Goal: Task Accomplishment & Management: Manage account settings

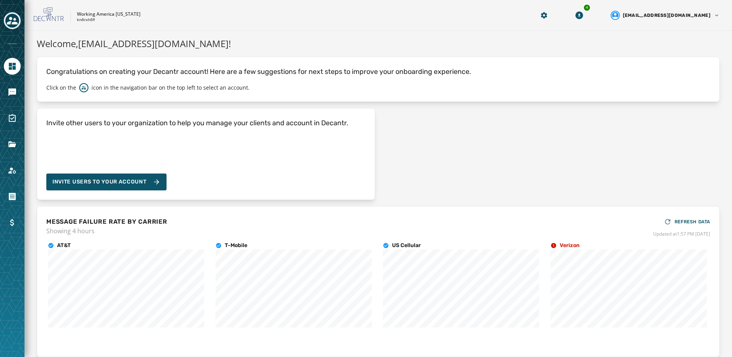
click at [20, 18] on button "Toggle account select drawer" at bounding box center [12, 20] width 17 height 17
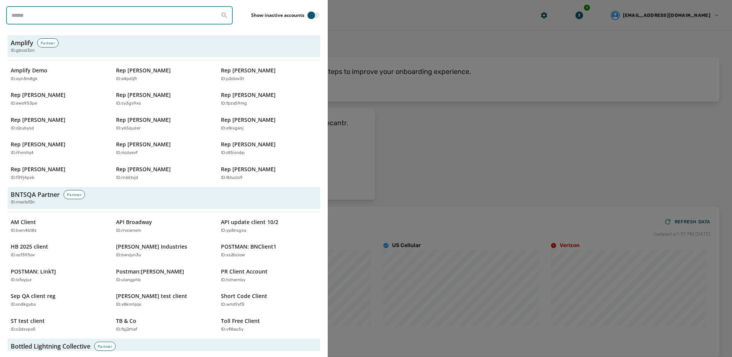
click at [88, 20] on input "search" at bounding box center [119, 15] width 227 height 18
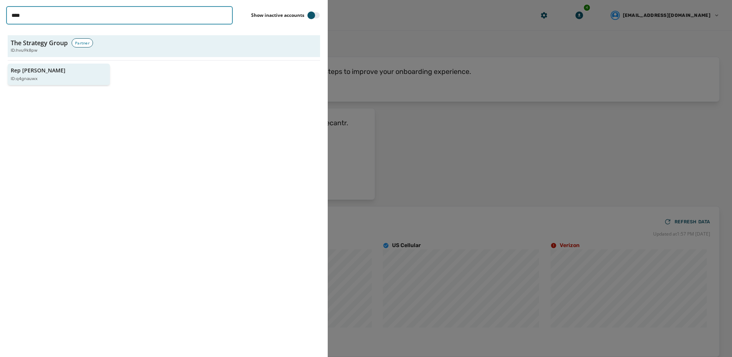
type input "****"
click at [62, 76] on div "ID: q4gnauwx" at bounding box center [55, 79] width 88 height 7
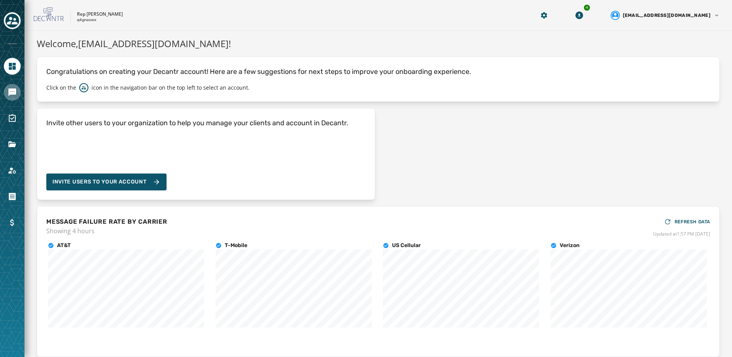
click at [10, 95] on icon "Navigate to Messaging" at bounding box center [12, 92] width 9 height 9
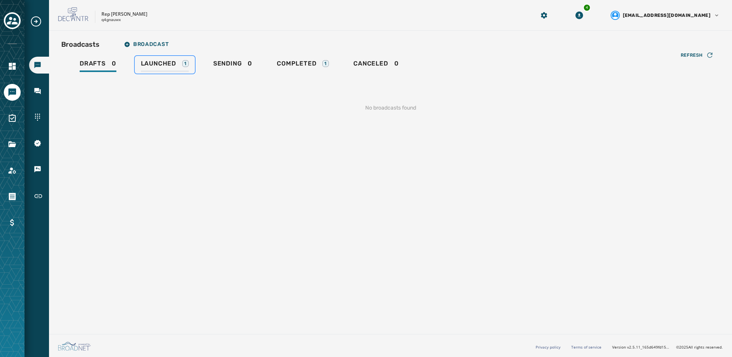
click at [148, 66] on span "Launched" at bounding box center [158, 64] width 35 height 8
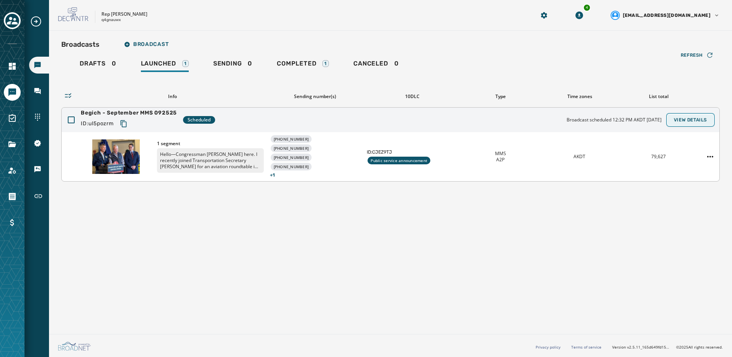
click at [675, 123] on button "View Details" at bounding box center [691, 120] width 46 height 11
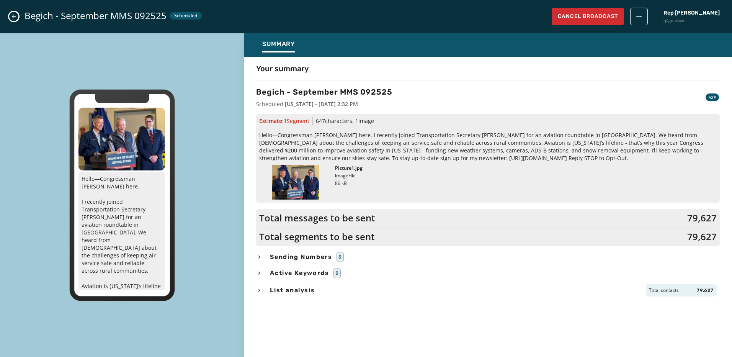
click at [10, 19] on button "Close admin drawer" at bounding box center [13, 16] width 9 height 9
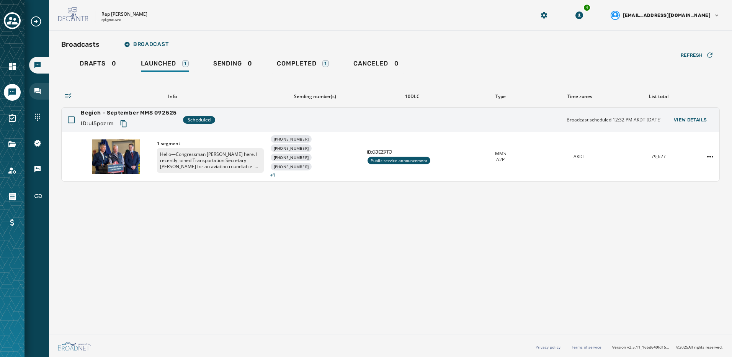
click at [33, 91] on div "Inbox" at bounding box center [39, 91] width 20 height 17
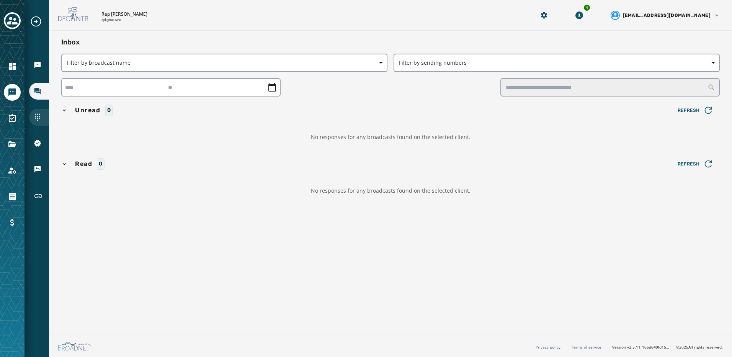
click at [43, 118] on div "Sending Numbers" at bounding box center [39, 117] width 20 height 17
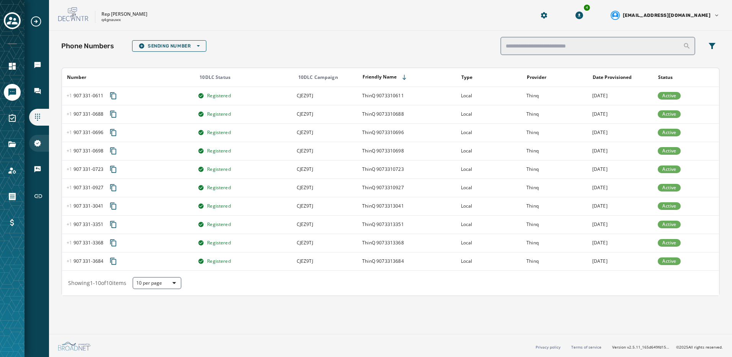
click at [37, 143] on icon "Navigate to 10DLC Registration" at bounding box center [37, 143] width 7 height 7
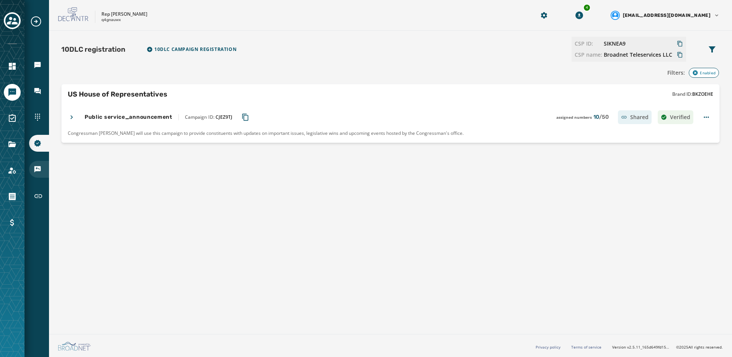
click at [36, 172] on icon "Navigate to Keywords & Responders" at bounding box center [38, 169] width 8 height 8
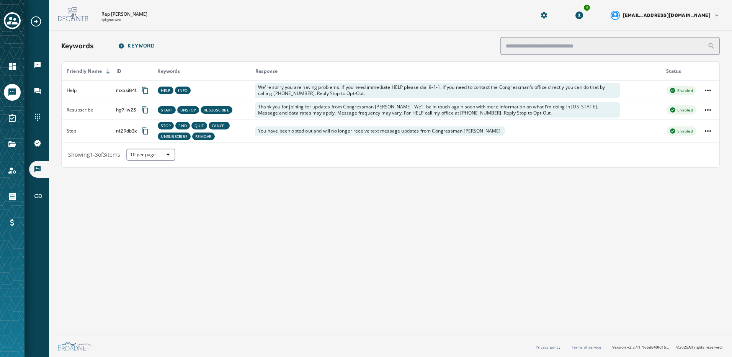
click at [35, 22] on icon "Expand sub nav menu" at bounding box center [36, 21] width 10 height 10
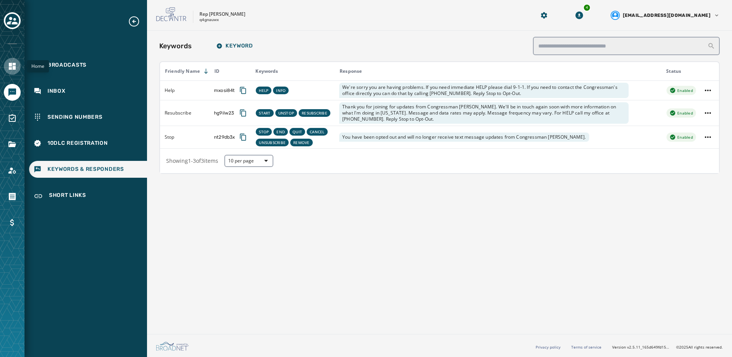
click at [11, 63] on icon "Navigate to Home" at bounding box center [12, 66] width 7 height 7
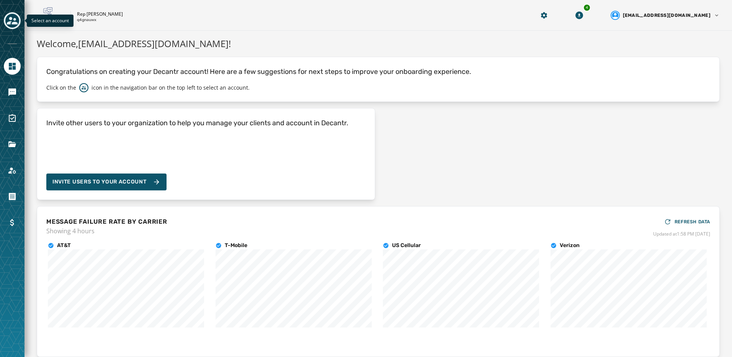
click at [14, 18] on icon "Toggle account select drawer" at bounding box center [12, 20] width 11 height 11
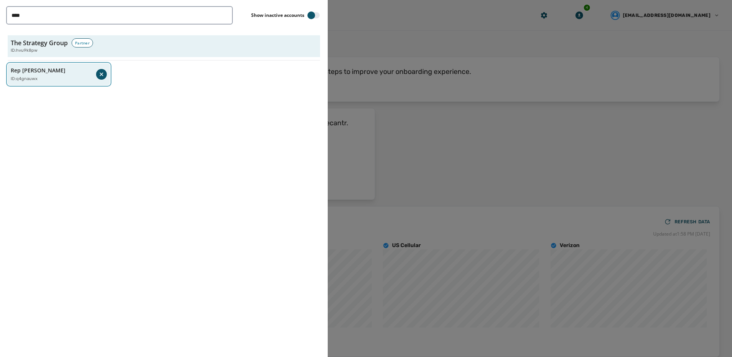
click at [53, 80] on div "ID: q4gnauwx" at bounding box center [53, 79] width 85 height 7
click at [51, 75] on div "Rep [PERSON_NAME] ID: q4gnauwx" at bounding box center [55, 75] width 88 height 16
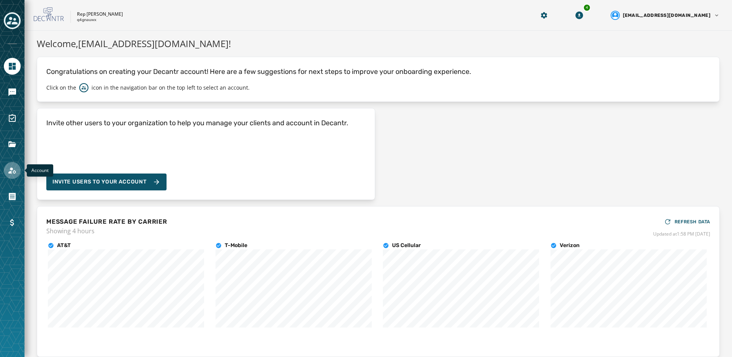
click at [13, 170] on icon "Navigate to Account" at bounding box center [12, 170] width 9 height 9
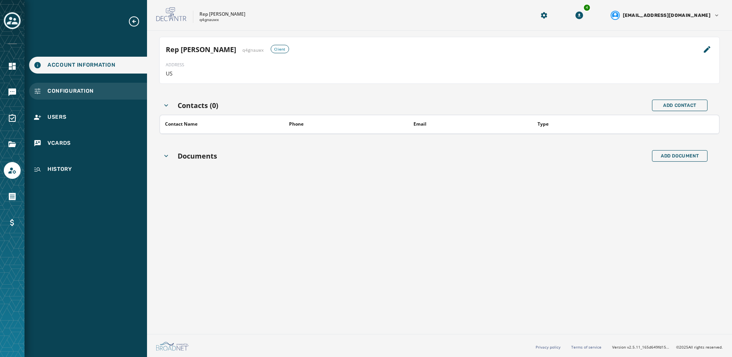
click at [79, 88] on span "Configuration" at bounding box center [71, 91] width 46 height 8
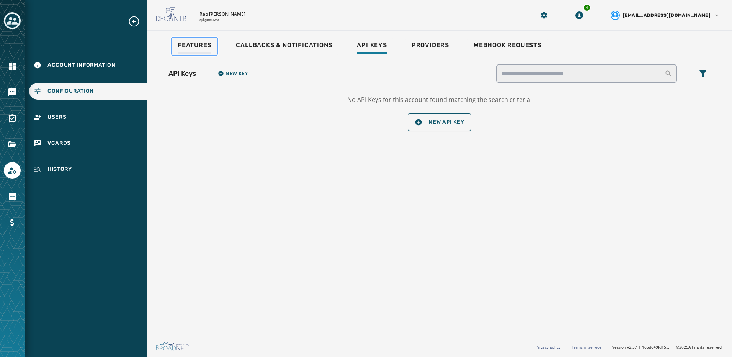
click at [198, 50] on div "Features" at bounding box center [195, 47] width 34 height 12
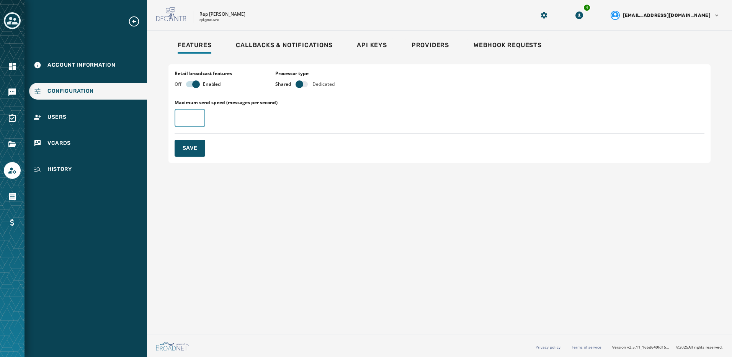
click at [191, 115] on input "Maximum send speed (messages per second)" at bounding box center [190, 118] width 31 height 18
type input "**"
click at [192, 150] on span "Save" at bounding box center [190, 148] width 15 height 8
